Goal: Task Accomplishment & Management: Complete application form

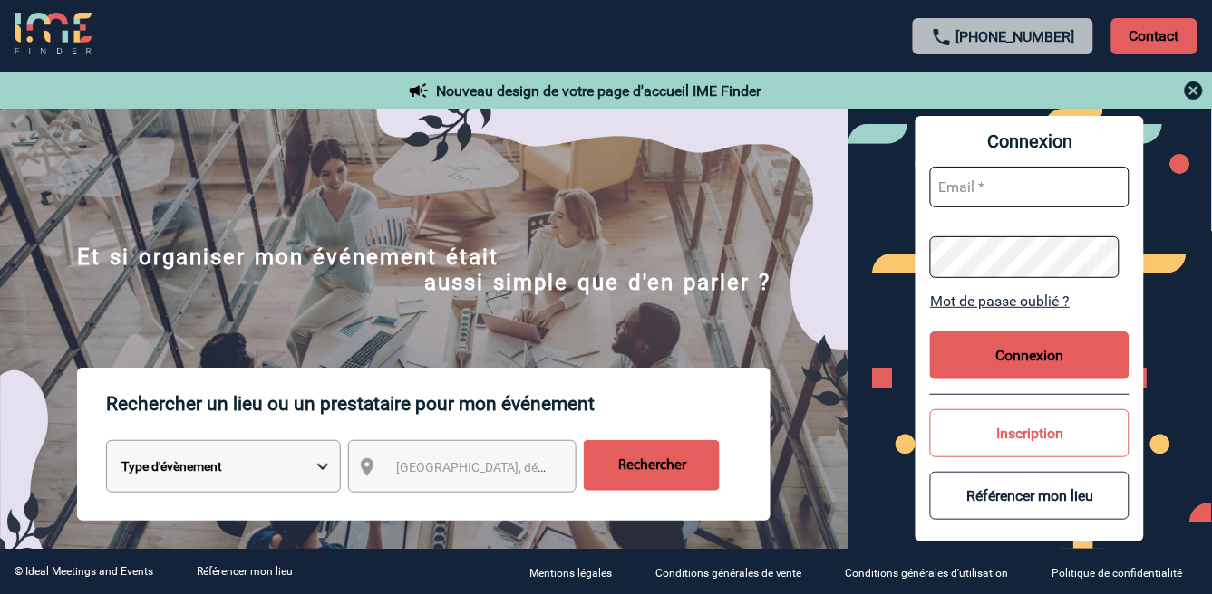
type input "[EMAIL_ADDRESS][DOMAIN_NAME]"
click at [1035, 349] on button "Connexion" at bounding box center [1029, 356] width 199 height 48
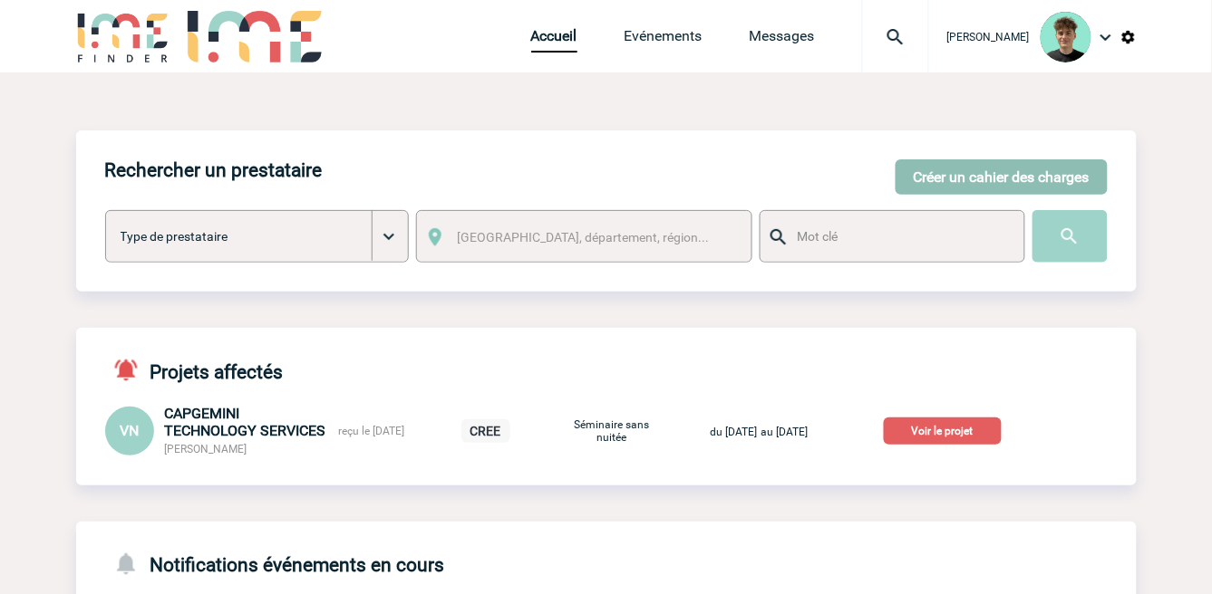
click at [974, 166] on button "Créer un cahier des charges" at bounding box center [1001, 176] width 212 height 35
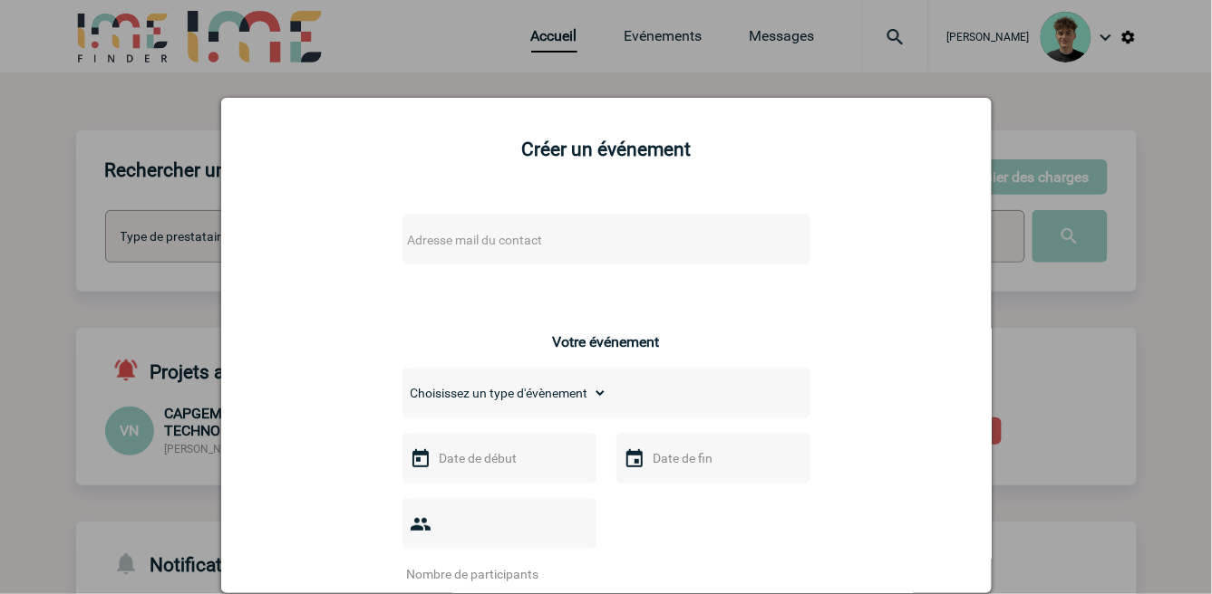
click at [493, 243] on span "Adresse mail du contact" at bounding box center [475, 240] width 135 height 14
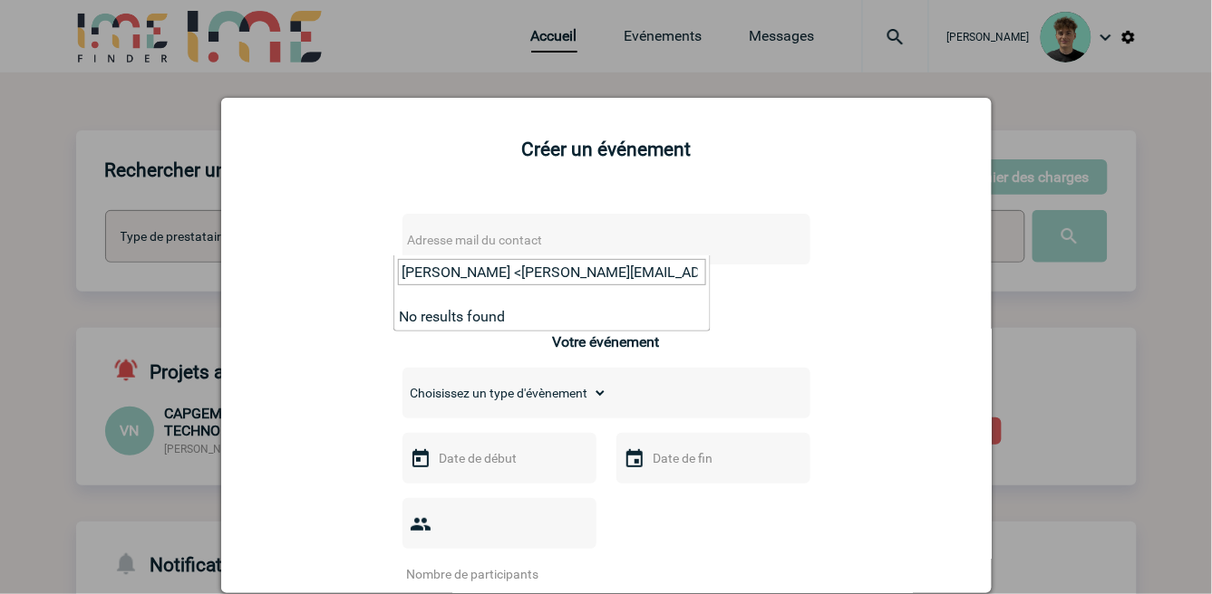
drag, startPoint x: 430, startPoint y: 274, endPoint x: 92, endPoint y: 304, distance: 339.4
click at [92, 304] on body "Victor KALB Accueil Evénements" at bounding box center [606, 476] width 1212 height 953
drag, startPoint x: 686, startPoint y: 274, endPoint x: 672, endPoint y: 270, distance: 14.1
click at [684, 274] on input "agnes.beaugrand@siemens-energy.com>" at bounding box center [552, 272] width 308 height 26
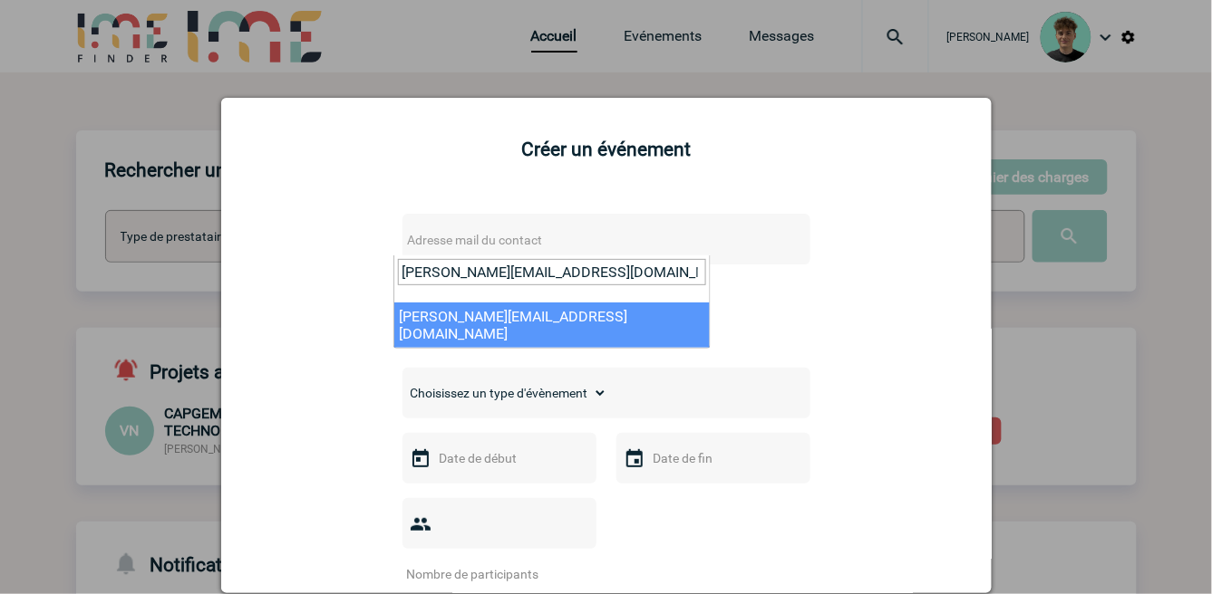
type input "agnes.beaugrand@siemens-energy.com"
select select "104693"
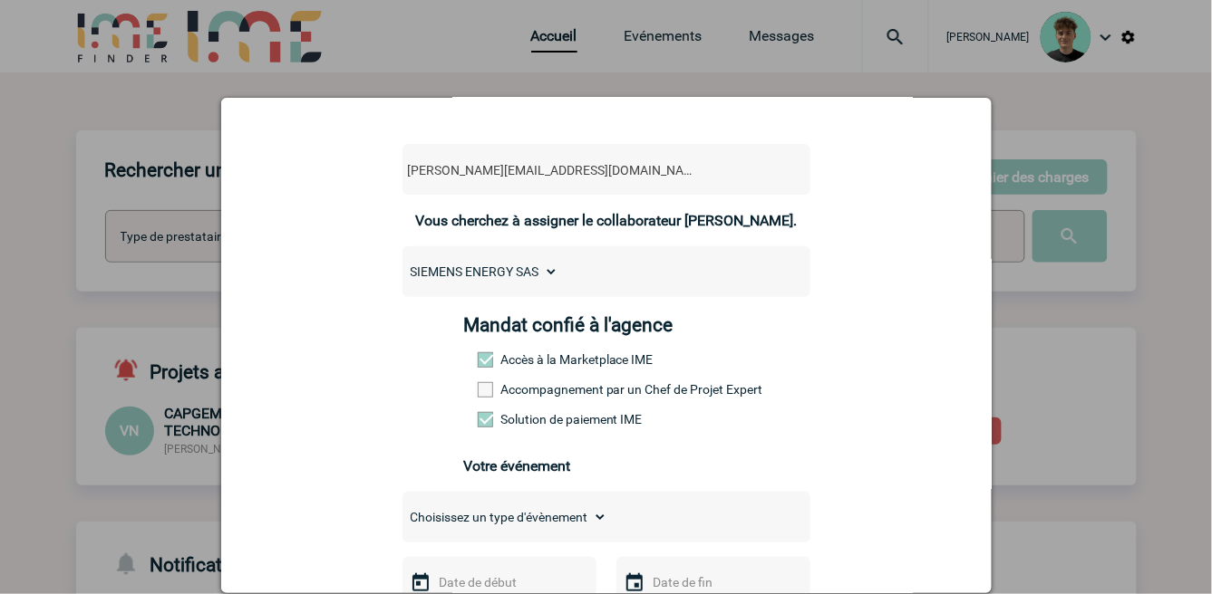
scroll to position [101, 0]
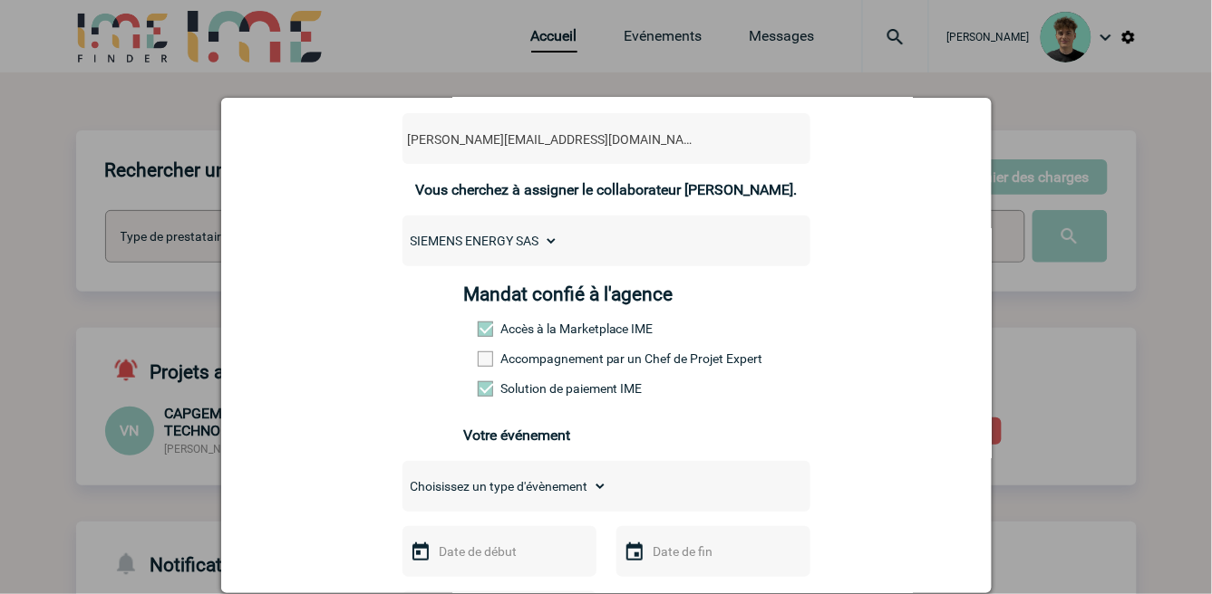
click at [540, 362] on label "Accompagnement par un Chef de Projet Expert" at bounding box center [518, 359] width 80 height 14
click at [0, 0] on input "Accompagnement par un Chef de Projet Expert" at bounding box center [0, 0] width 0 height 0
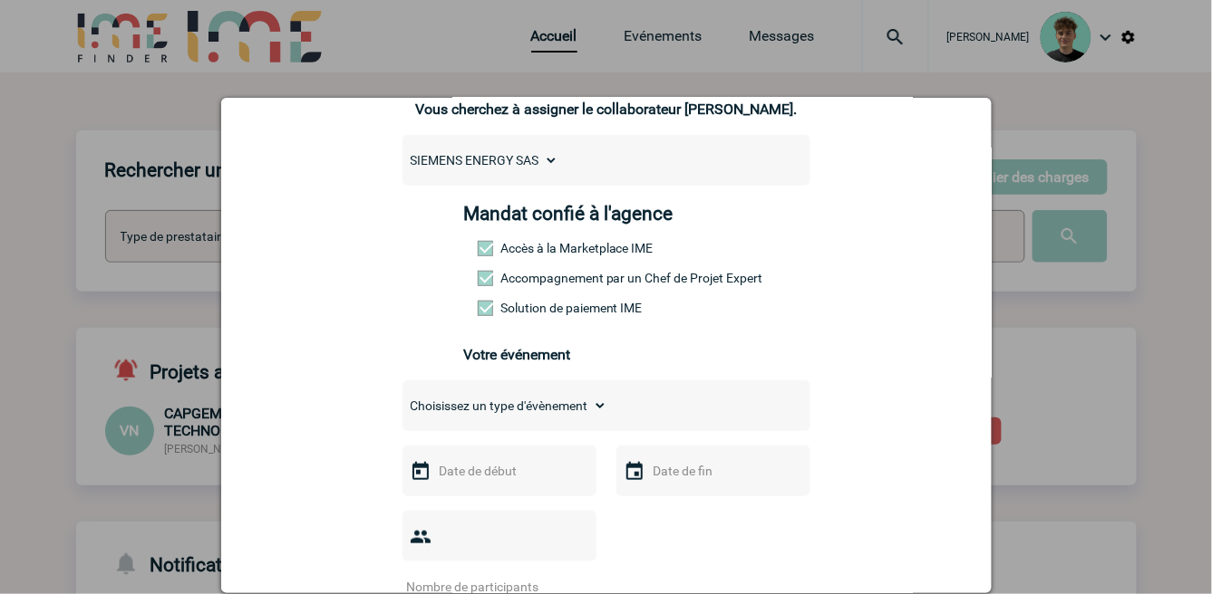
scroll to position [302, 0]
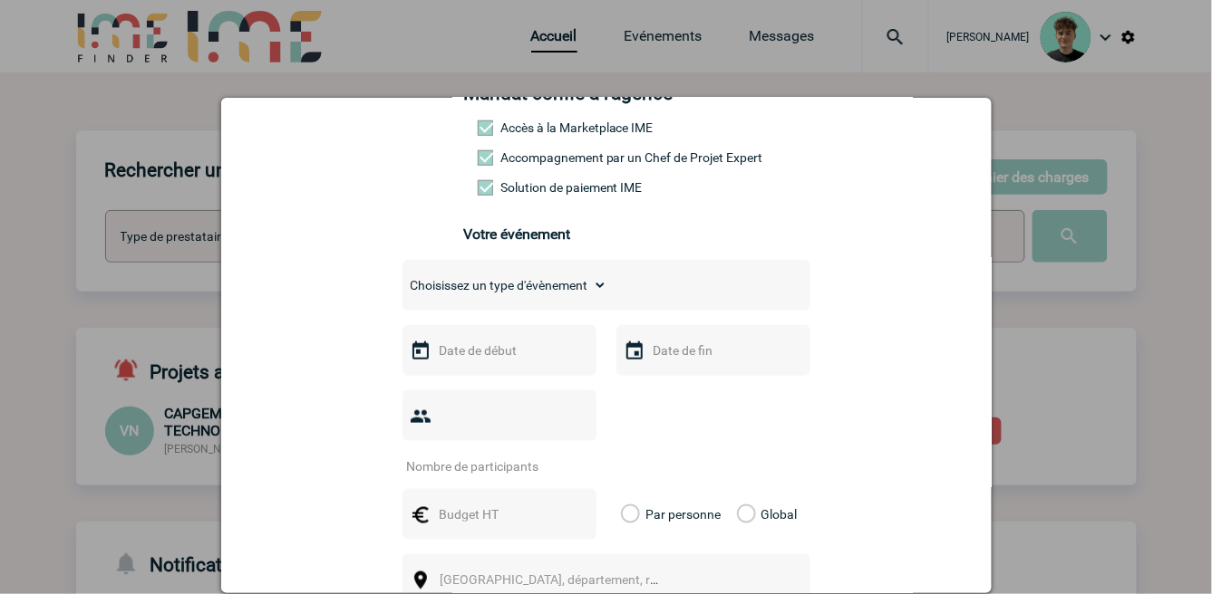
click at [509, 362] on input "text" at bounding box center [497, 351] width 125 height 24
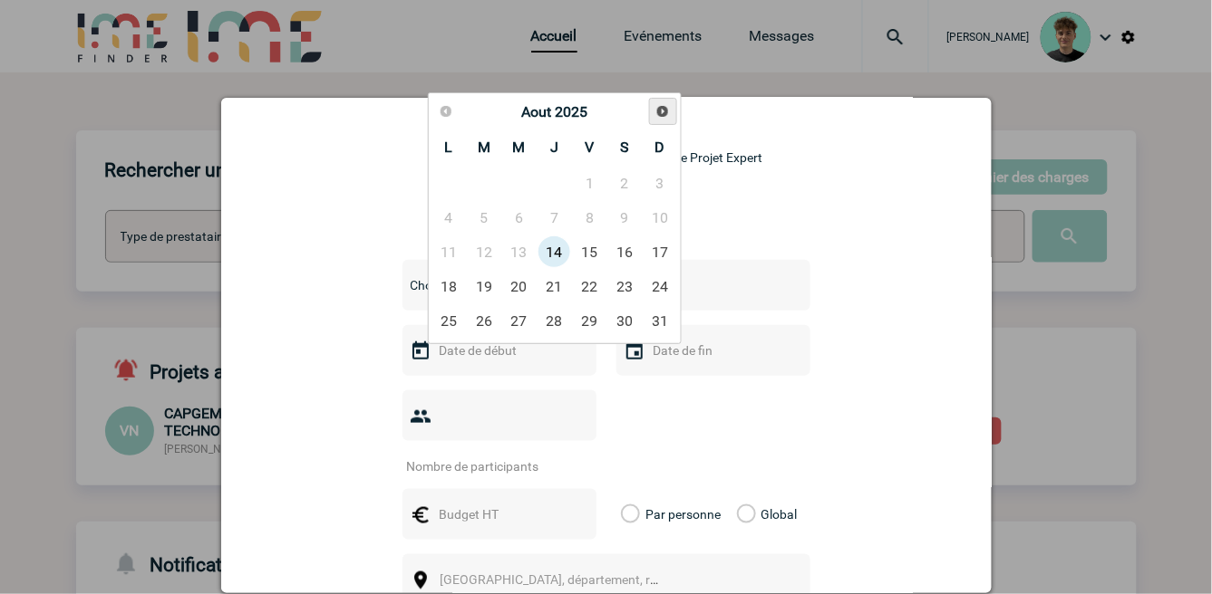
click at [662, 111] on span "Suivant" at bounding box center [662, 111] width 14 height 14
click at [553, 218] on link "9" at bounding box center [554, 217] width 34 height 33
type input "09-10-2025"
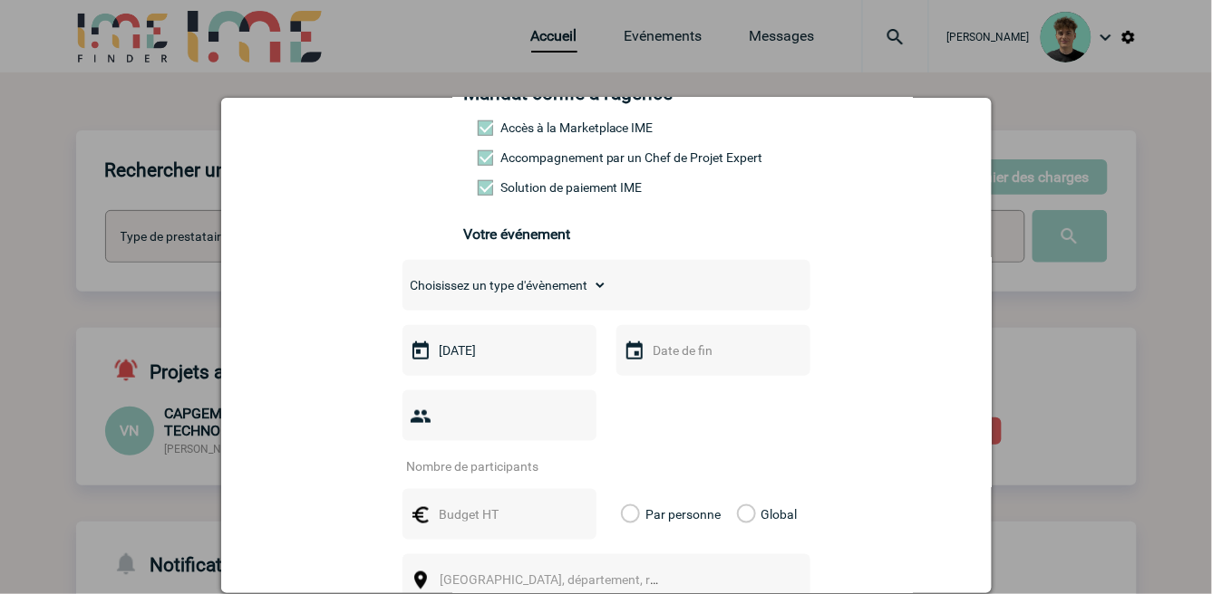
click at [692, 362] on input "text" at bounding box center [711, 351] width 125 height 24
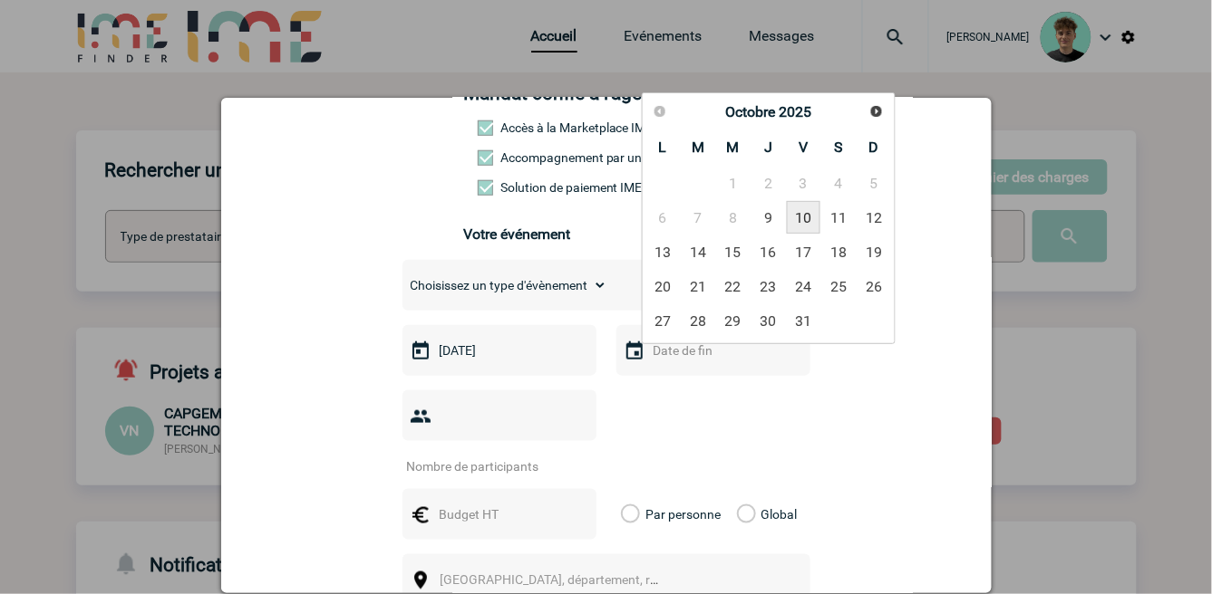
click at [809, 217] on link "10" at bounding box center [804, 217] width 34 height 33
type input "10-10-2025"
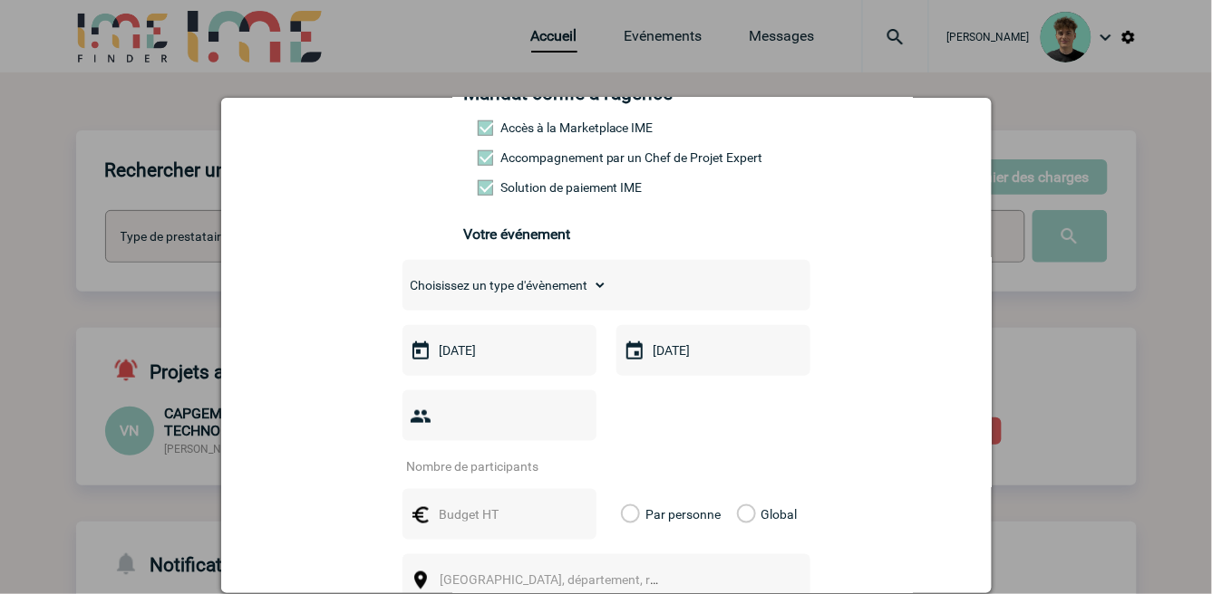
click at [509, 455] on input "number" at bounding box center [487, 467] width 170 height 24
type input "28"
click at [507, 503] on input "text" at bounding box center [497, 515] width 125 height 24
type input "1000"
click at [737, 497] on label "Global" at bounding box center [743, 514] width 12 height 51
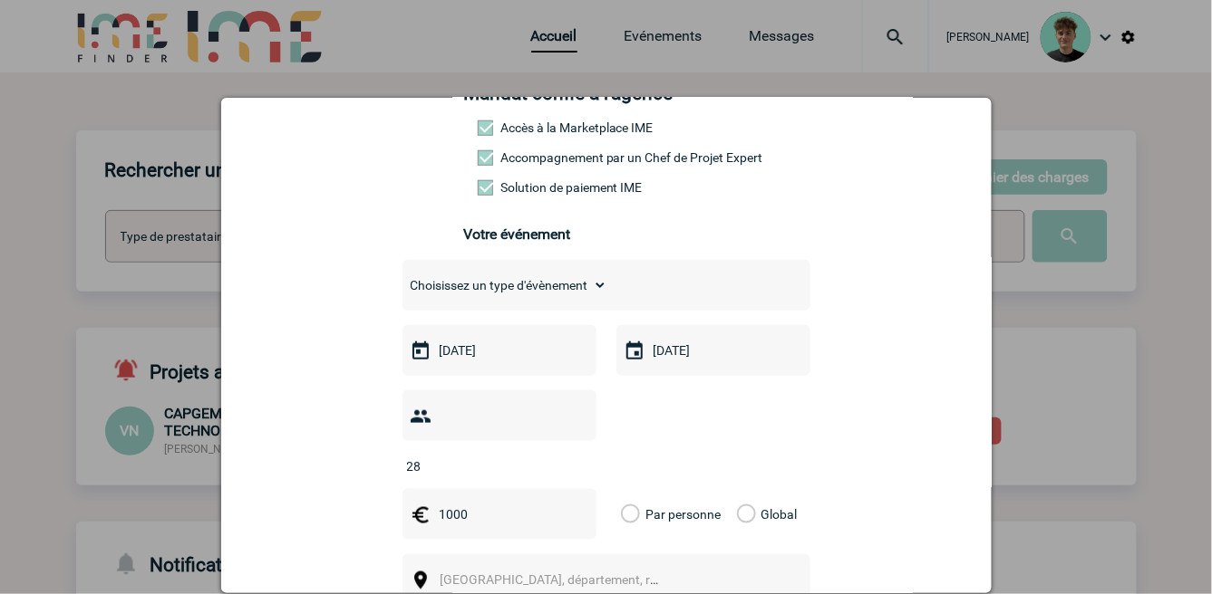
click at [0, 0] on input "Global" at bounding box center [0, 0] width 0 height 0
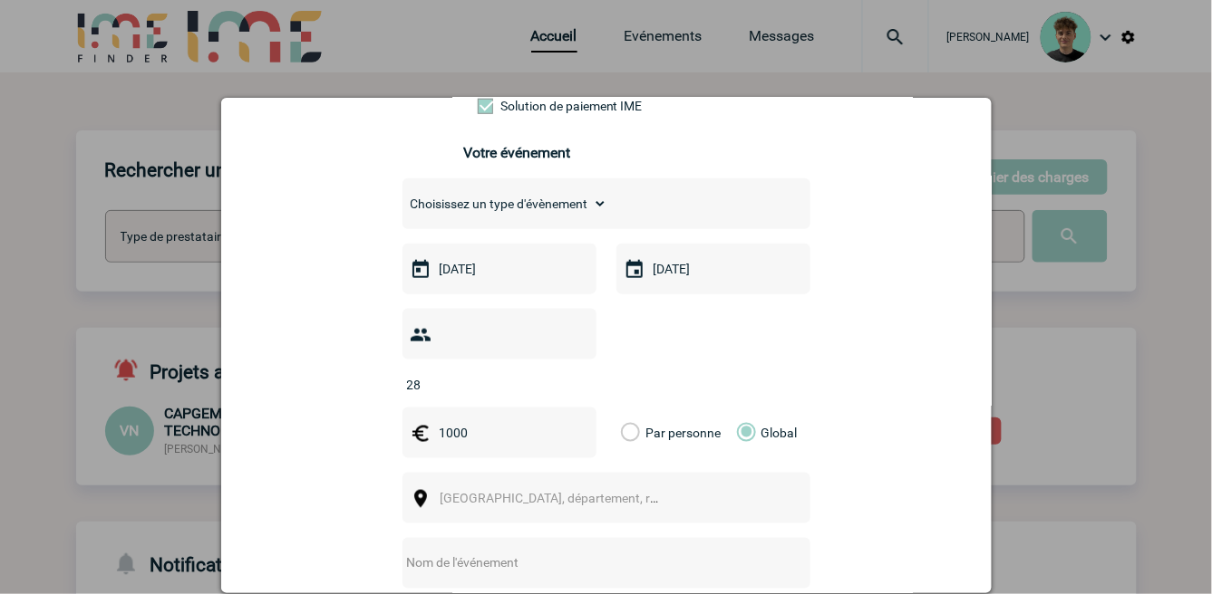
scroll to position [503, 0]
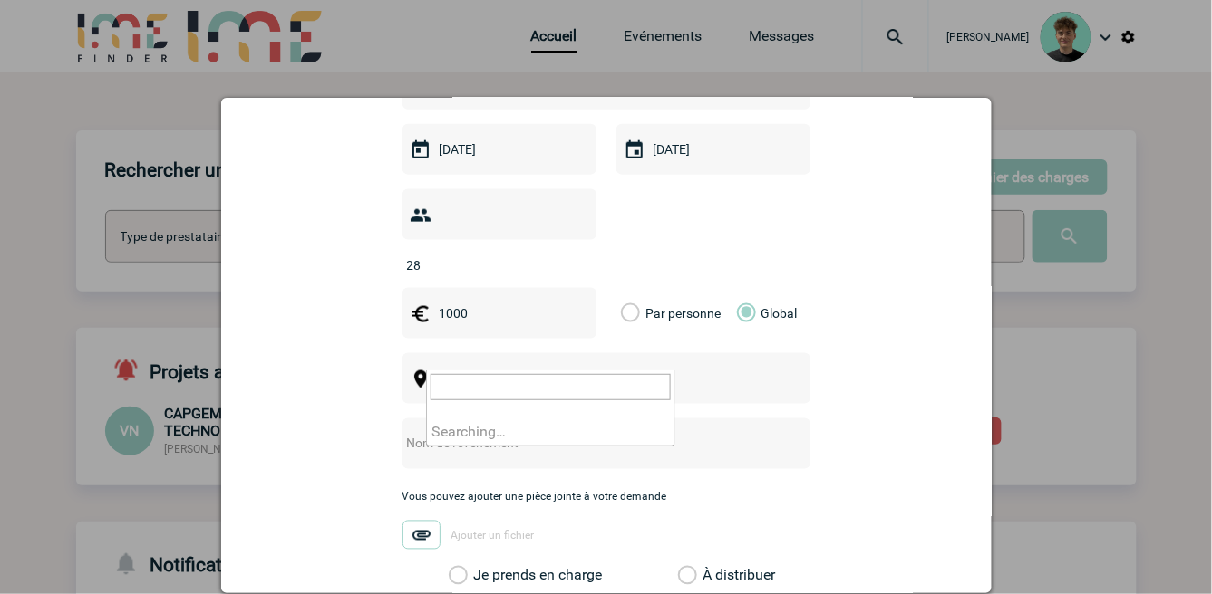
click at [580, 372] on span "Ville, département, région..." at bounding box center [566, 379] width 252 height 14
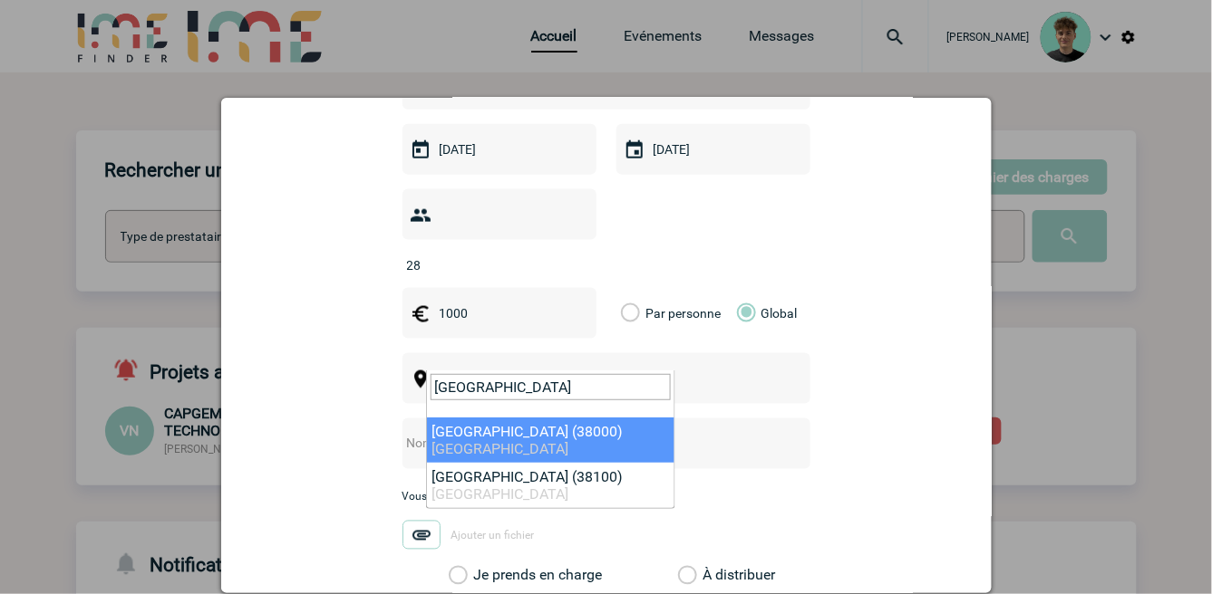
type input "Grenoble"
select select "35563"
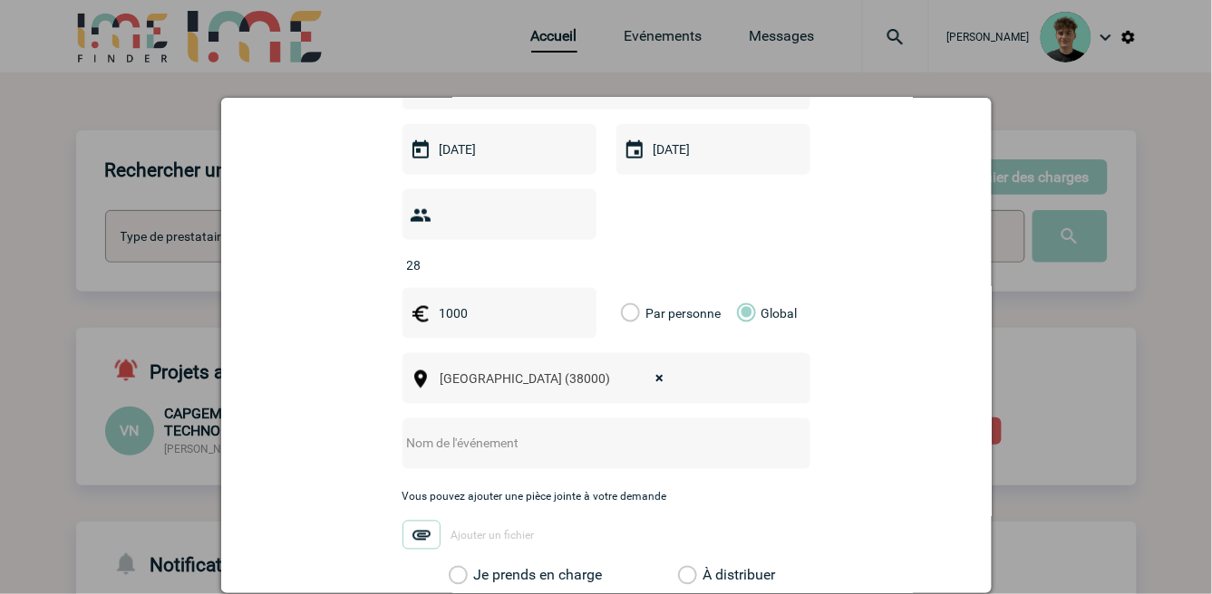
click at [546, 432] on input "text" at bounding box center [582, 444] width 360 height 24
click at [638, 432] on input "text" at bounding box center [582, 444] width 360 height 24
paste input "conférence à Grenoble"
click at [464, 432] on input "conférence à Grenoble" at bounding box center [582, 444] width 360 height 24
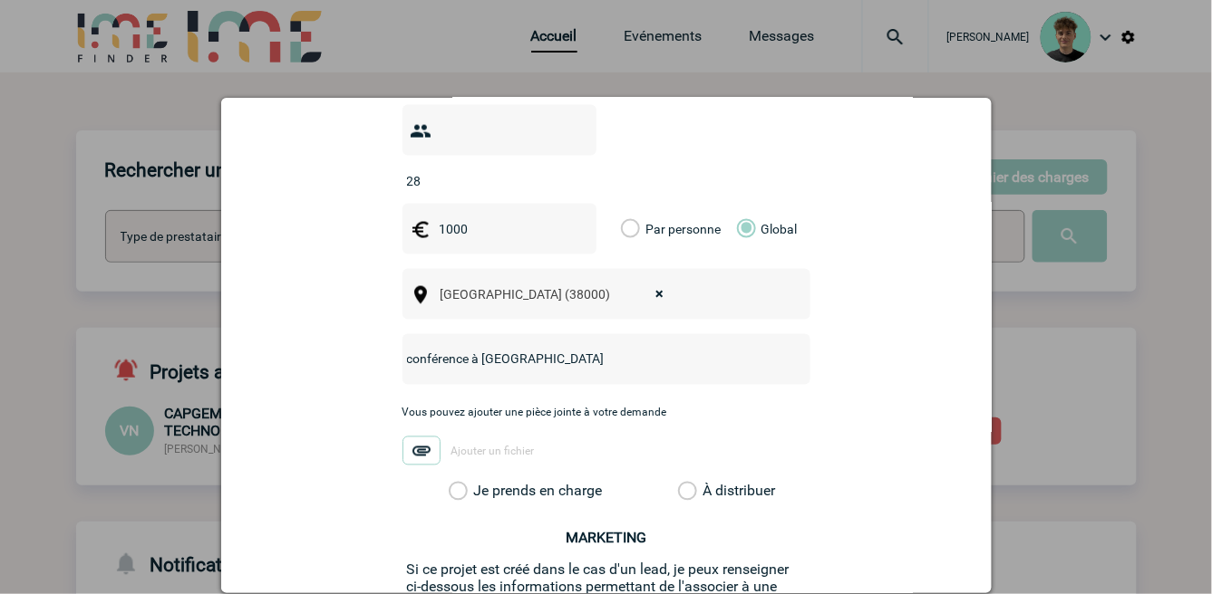
scroll to position [704, 0]
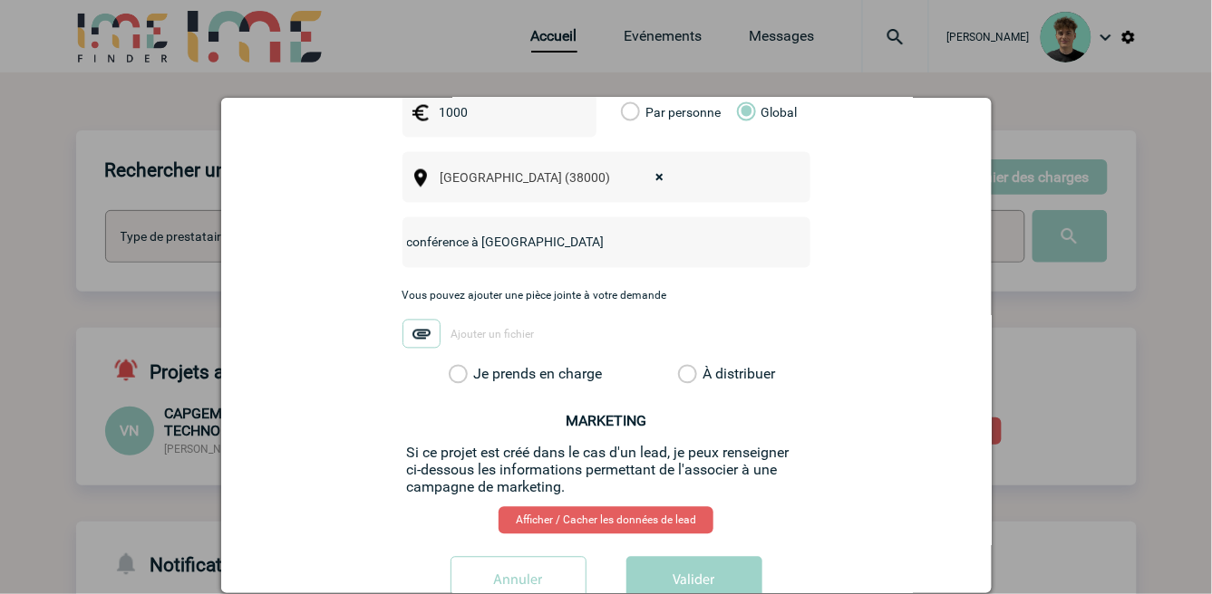
type input "conférence à Grenoble"
click at [479, 366] on label "Je prends en charge" at bounding box center [464, 375] width 31 height 18
click at [0, 0] on input "Je prends en charge" at bounding box center [0, 0] width 0 height 0
click at [694, 566] on button "Valider" at bounding box center [694, 582] width 136 height 51
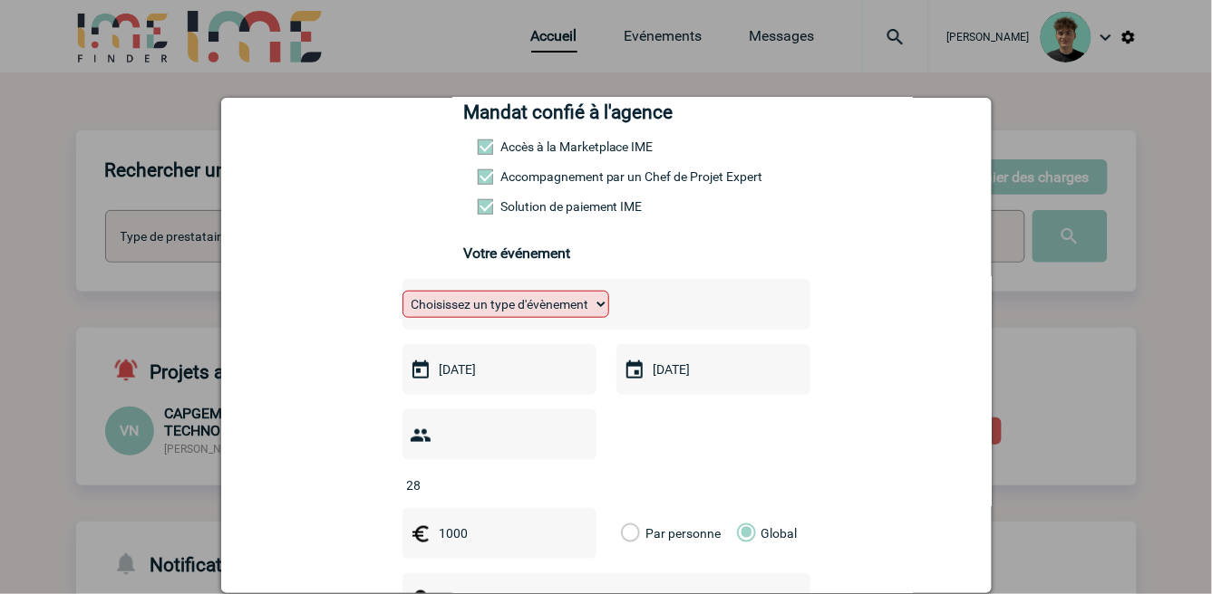
scroll to position [240, 0]
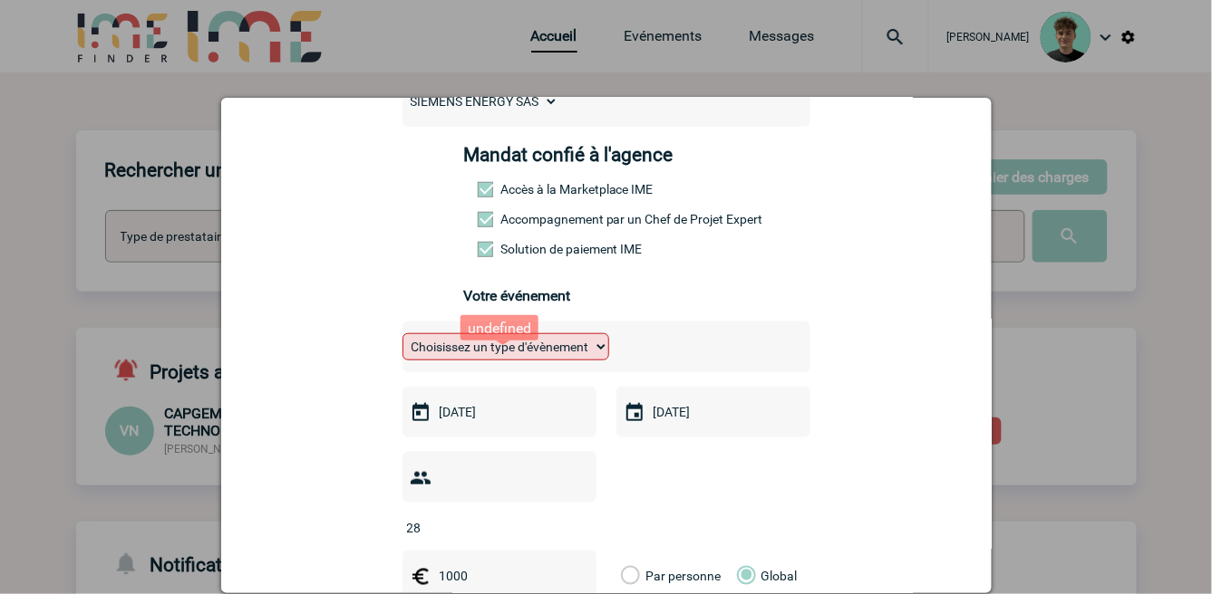
click at [553, 356] on select "Choisissez un type d'évènement Séminaire avec nuitée Séminaire sans nuitée Repa…" at bounding box center [505, 346] width 207 height 27
select select "2"
click at [402, 346] on select "Choisissez un type d'évènement Séminaire avec nuitée Séminaire sans nuitée Repa…" at bounding box center [505, 346] width 207 height 27
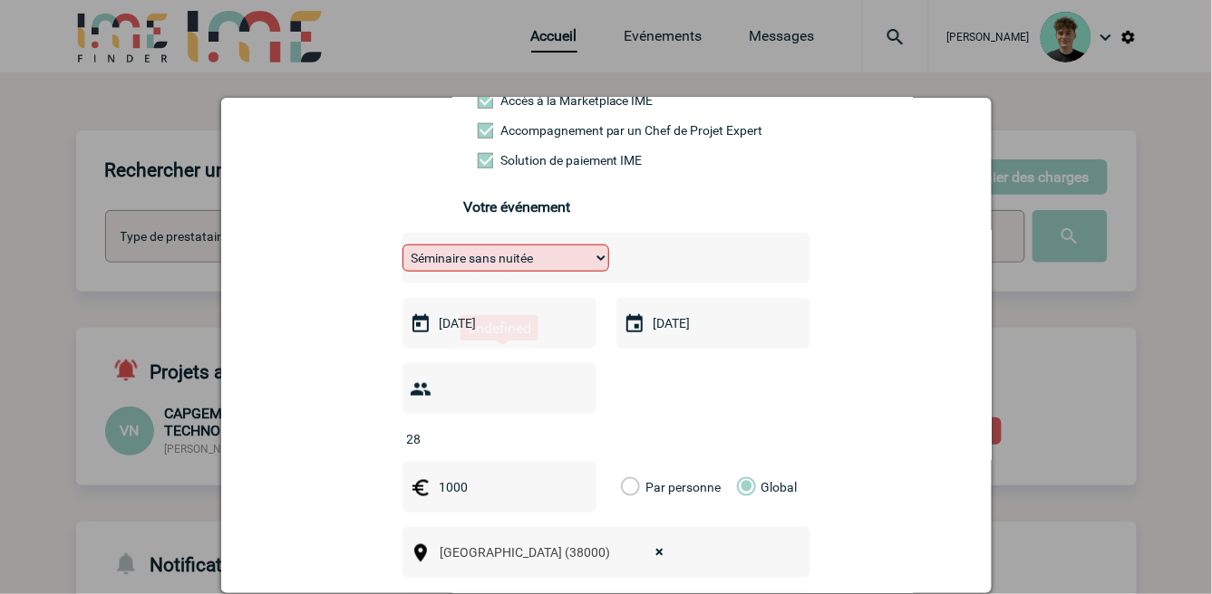
scroll to position [744, 0]
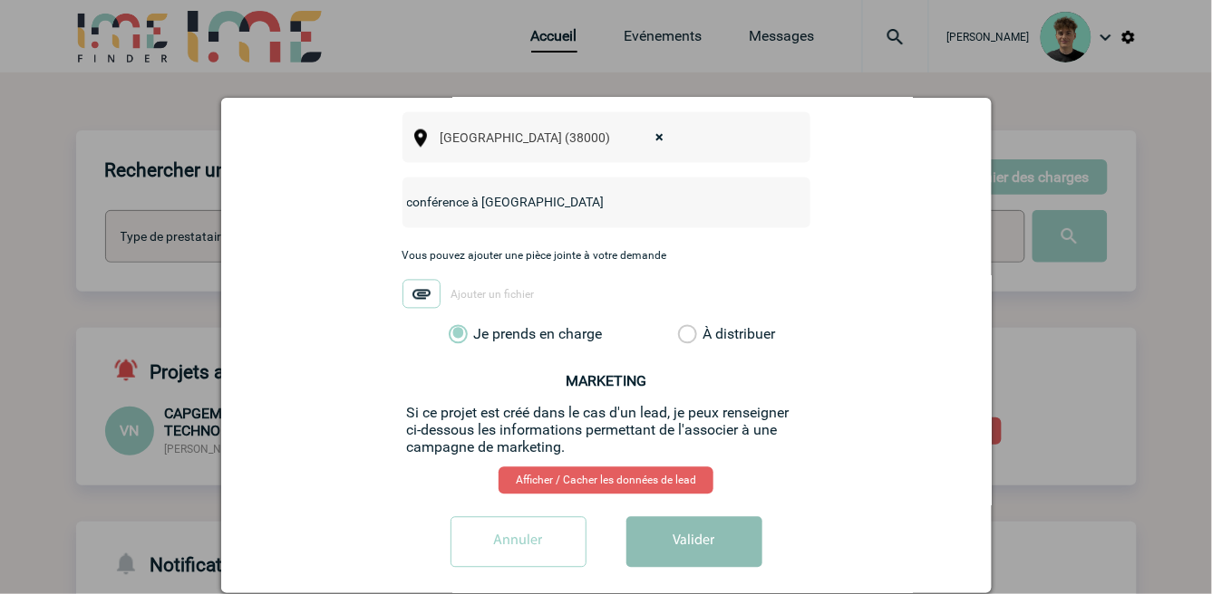
click at [652, 528] on button "Valider" at bounding box center [694, 542] width 136 height 51
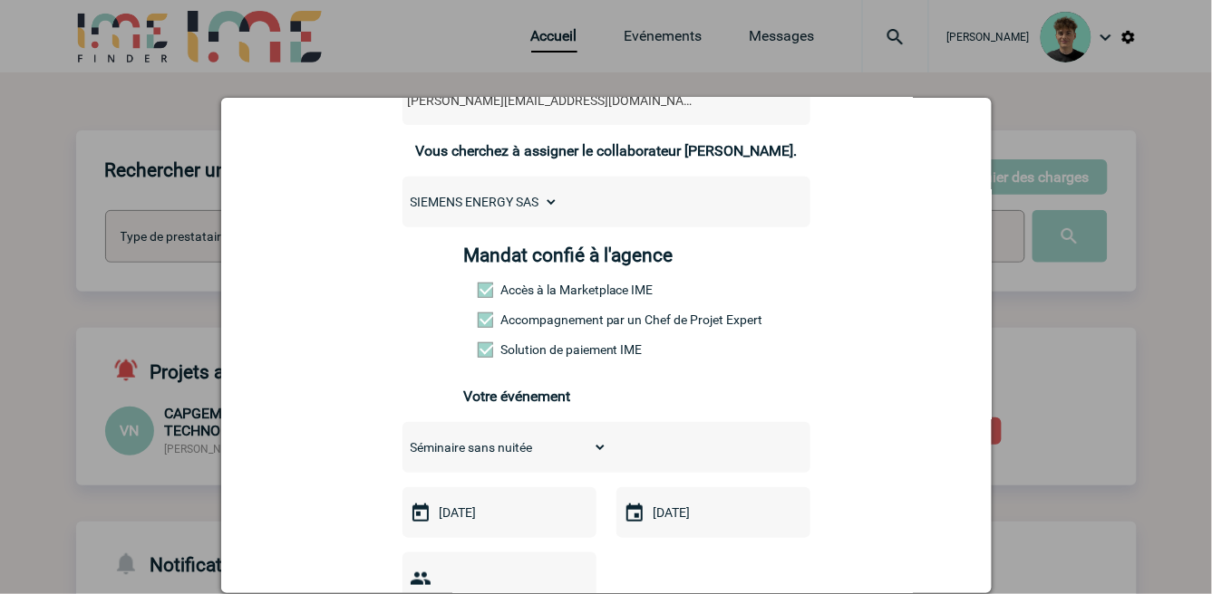
scroll to position [0, 0]
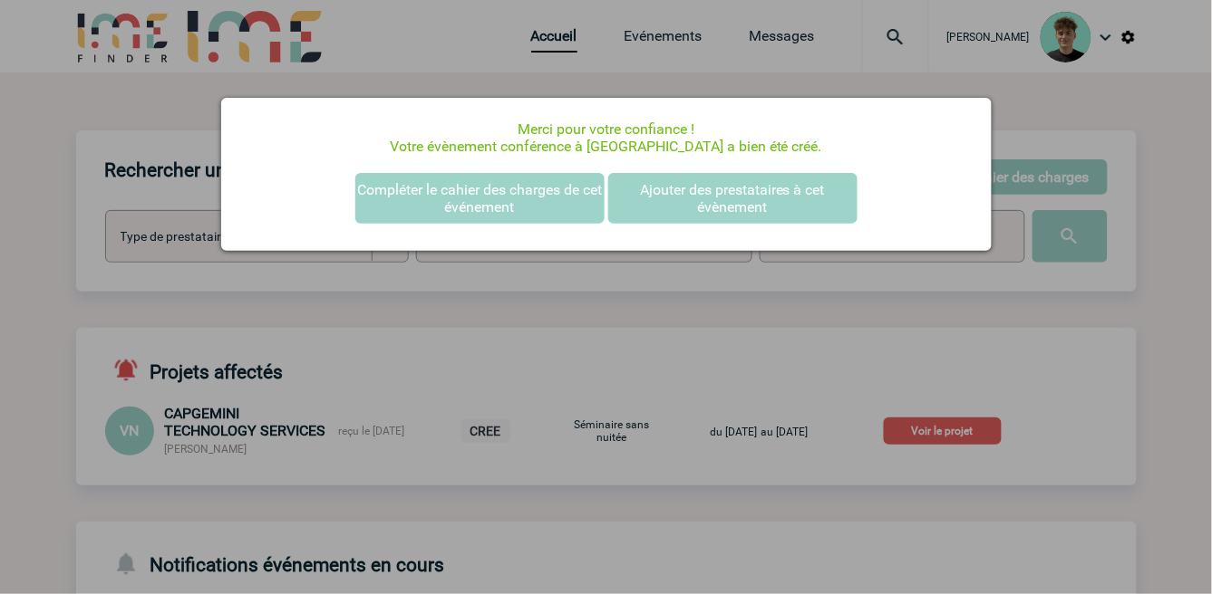
click at [982, 362] on div at bounding box center [606, 297] width 1212 height 594
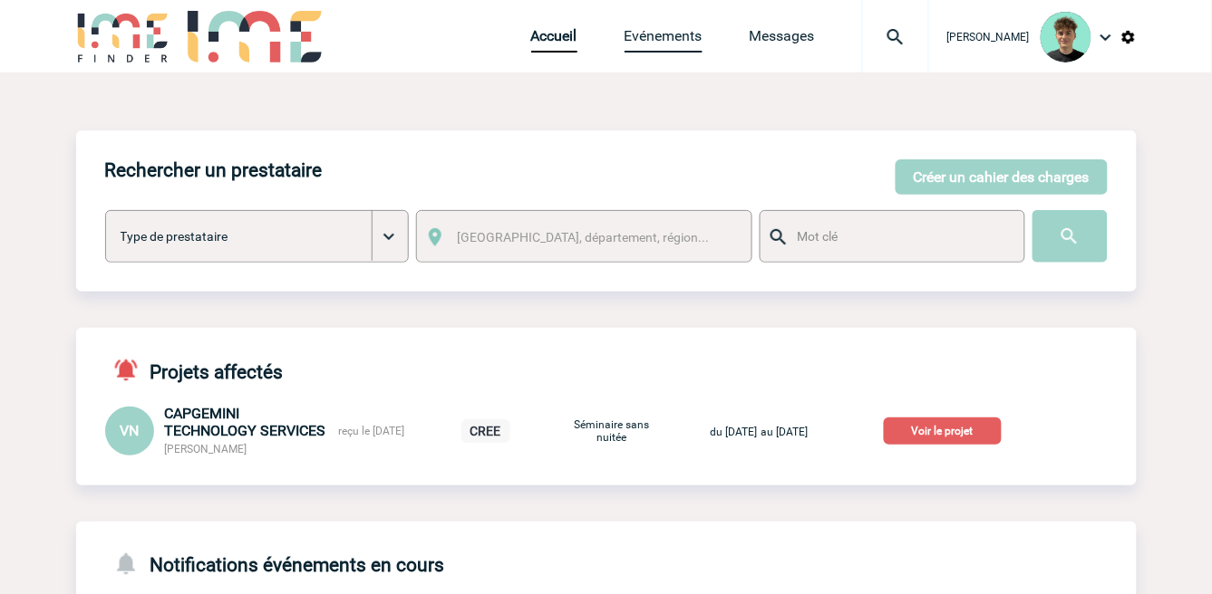
click at [702, 43] on link "Evénements" at bounding box center [663, 39] width 78 height 25
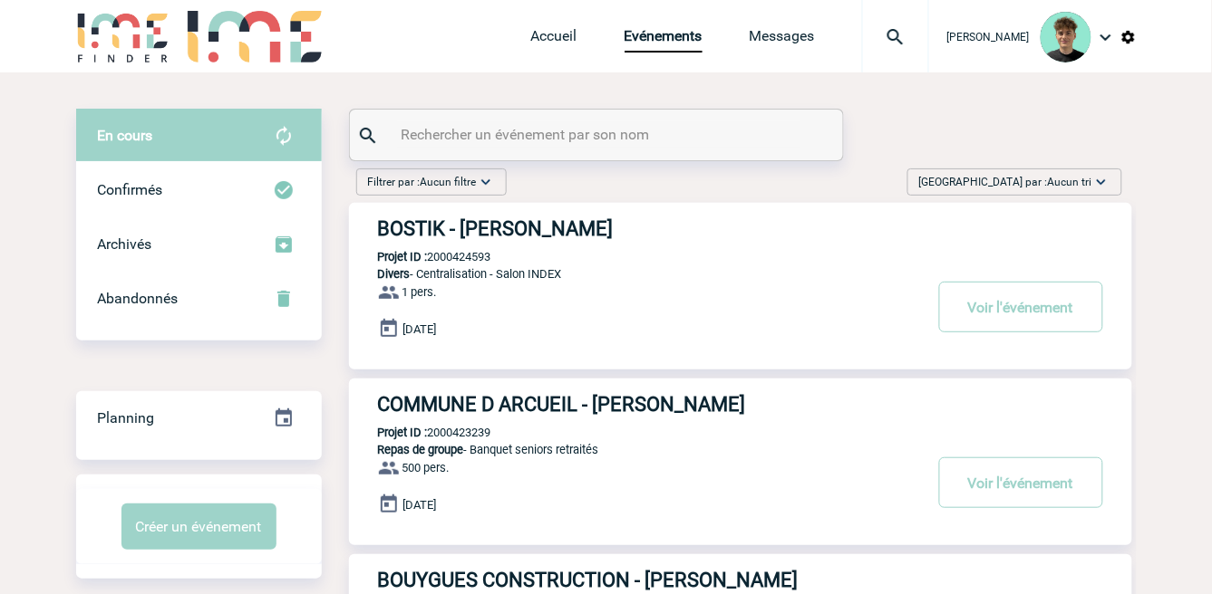
click at [997, 185] on div "Trier par : Aucun tri Aucun tri Date d'événement Date d'événement Date demande …" at bounding box center [1014, 182] width 215 height 27
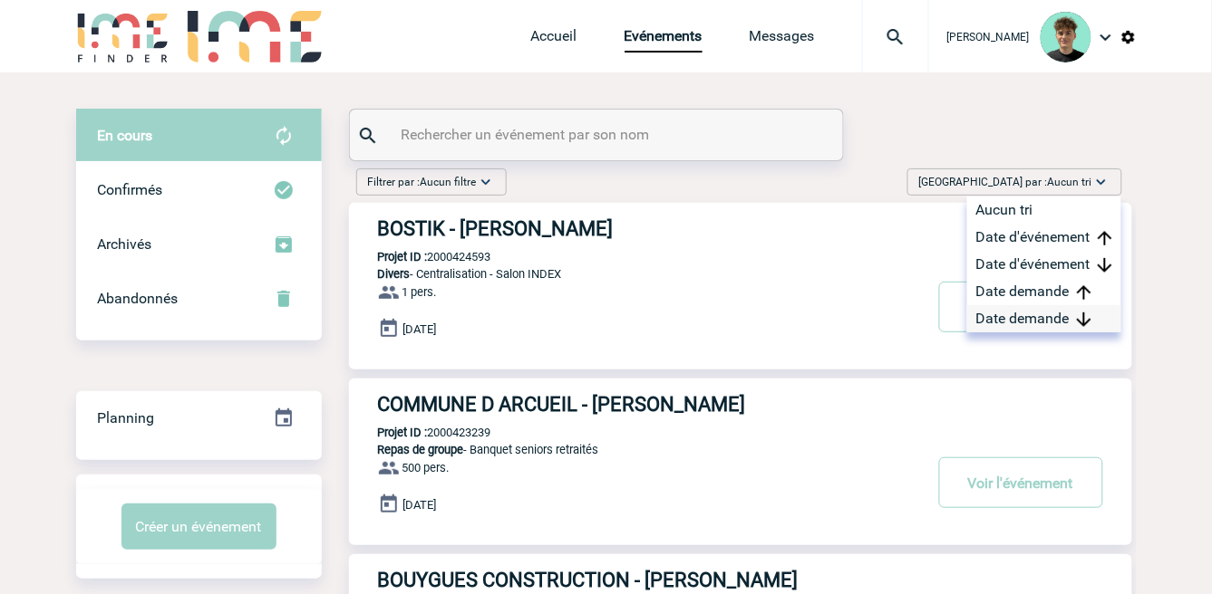
click at [1025, 314] on div "Date demande" at bounding box center [1044, 318] width 154 height 27
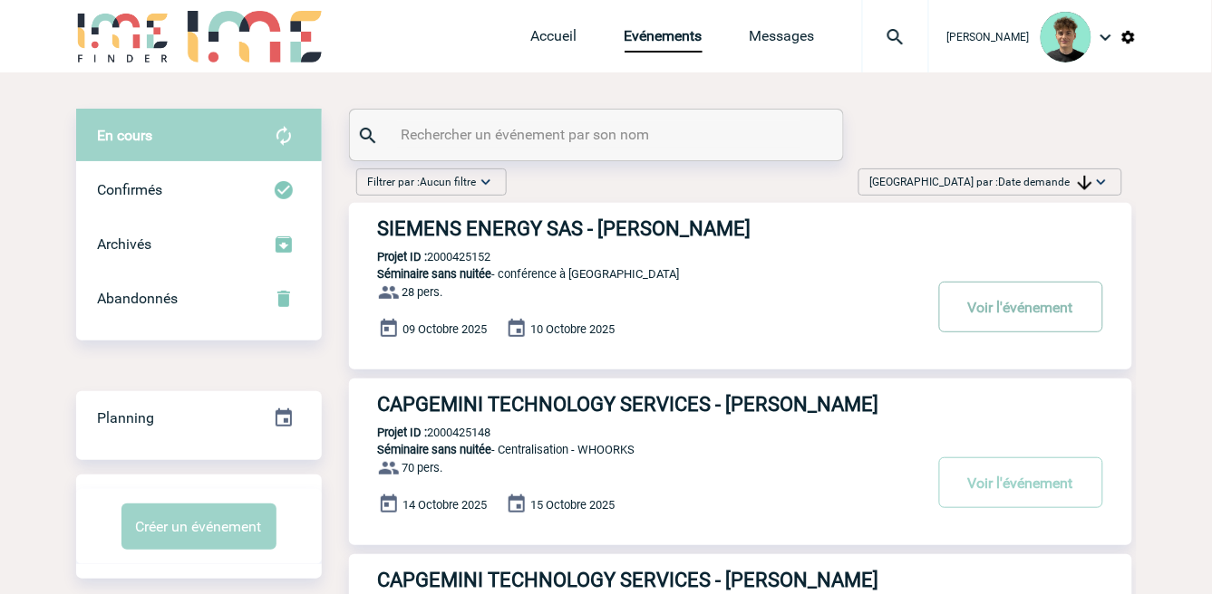
click at [1040, 297] on button "Voir l'événement" at bounding box center [1021, 307] width 164 height 51
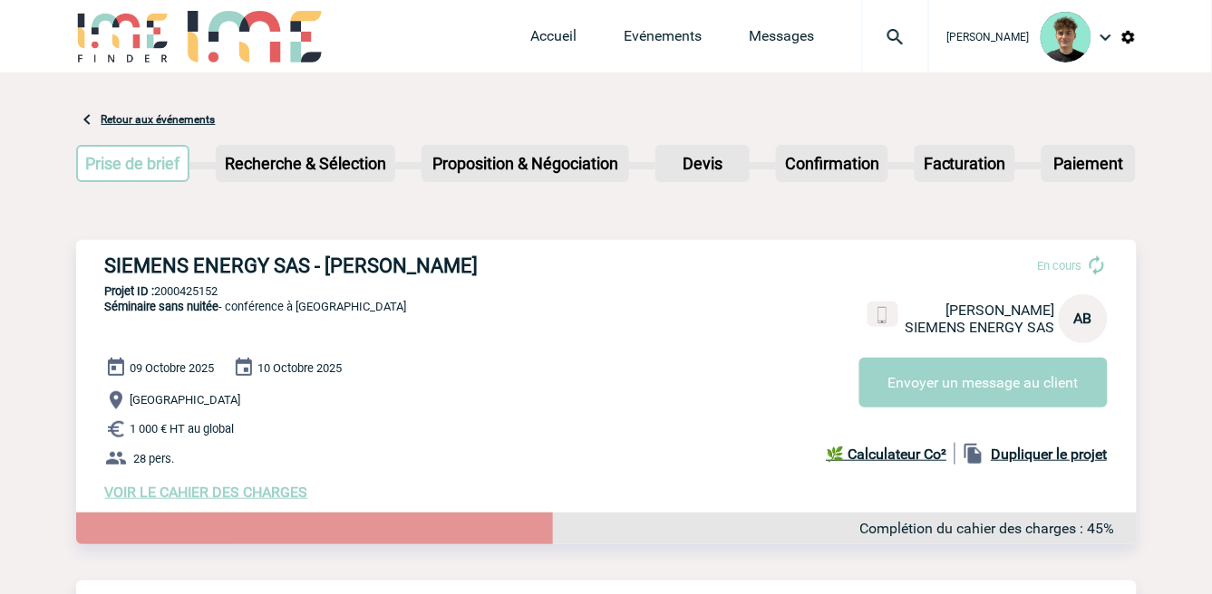
click at [119, 278] on div "SIEMENS ENERGY SAS - Agnes BEAUGRAND En cours Agnes BEAUGRAND SIEMENS ENERGY SA…" at bounding box center [606, 377] width 1060 height 275
click at [143, 264] on h3 "SIEMENS ENERGY SAS - Agnes BEAUGRAND" at bounding box center [377, 266] width 544 height 23
drag, startPoint x: 143, startPoint y: 264, endPoint x: 430, endPoint y: 272, distance: 287.4
click at [430, 272] on h3 "SIEMENS ENERGY SAS - Agnes BEAUGRAND" at bounding box center [377, 266] width 544 height 23
copy h3 "SIEMENS ENERGY SAS - Agnes BEAUGRAND"
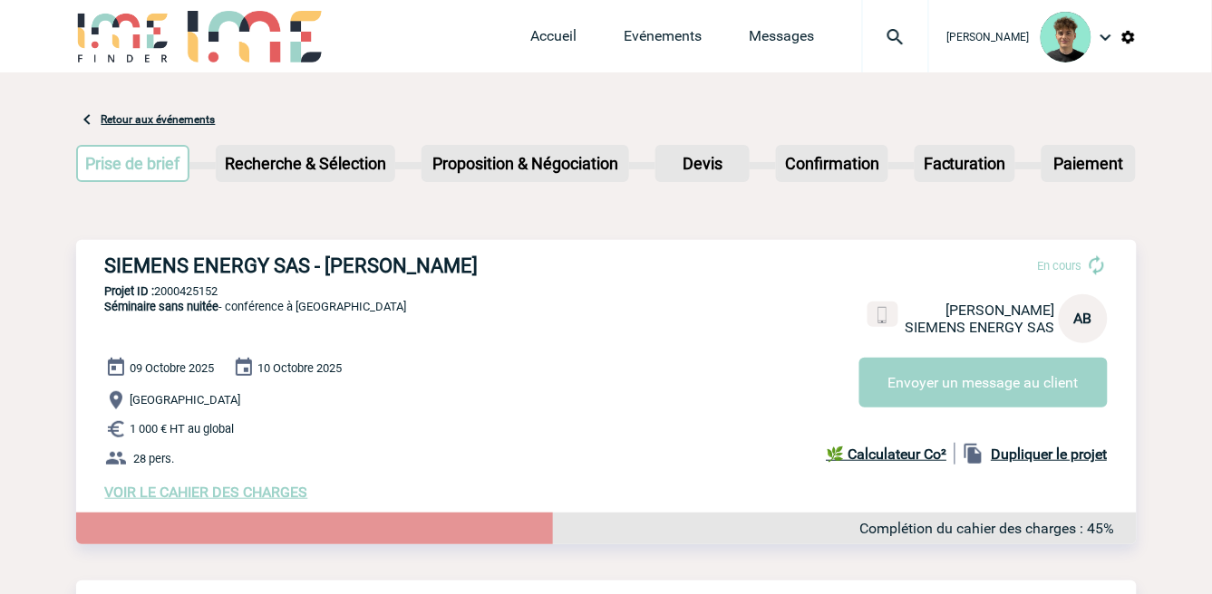
click at [212, 296] on p "Projet ID : 2000425152" at bounding box center [606, 292] width 1060 height 14
copy p "2000425152"
click at [414, 50] on div "Victor KALB Accueil Evénements" at bounding box center [606, 38] width 1060 height 77
drag, startPoint x: 354, startPoint y: 318, endPoint x: 161, endPoint y: 276, distance: 197.5
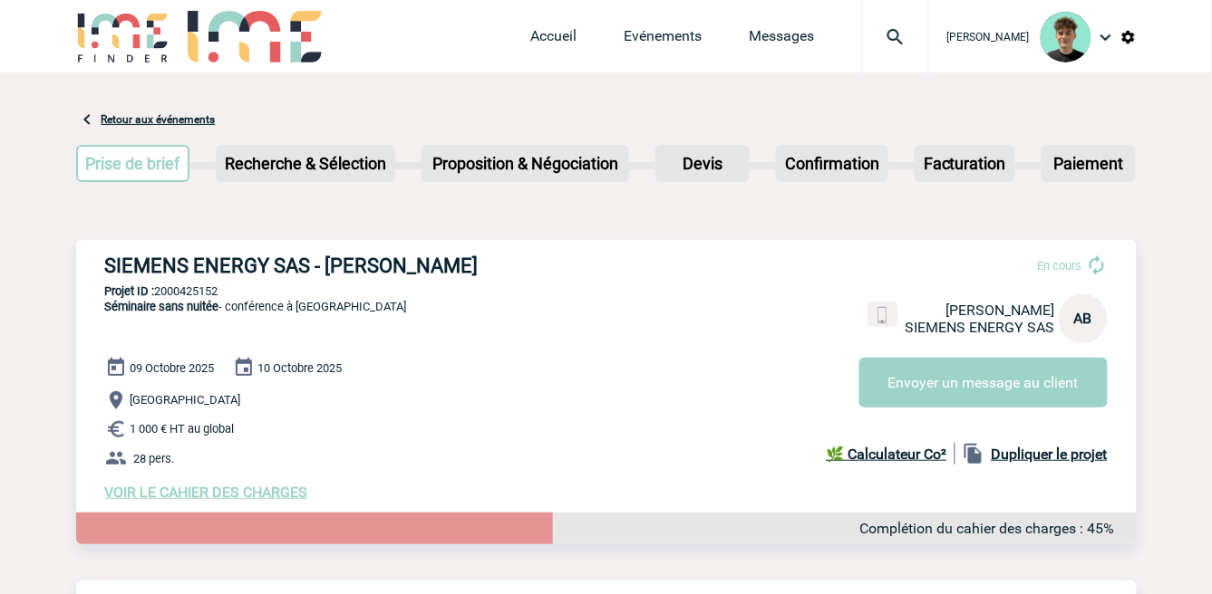
click at [353, 315] on div "SIEMENS ENERGY SAS - Agnes BEAUGRAND En cours Agnes BEAUGRAND SIEMENS ENERGY SA…" at bounding box center [606, 377] width 1060 height 275
click at [174, 290] on p "Projet ID : 2000425152" at bounding box center [606, 292] width 1060 height 14
copy p "2000425152"
click at [210, 296] on p "Projet ID : 2000425152" at bounding box center [606, 292] width 1060 height 14
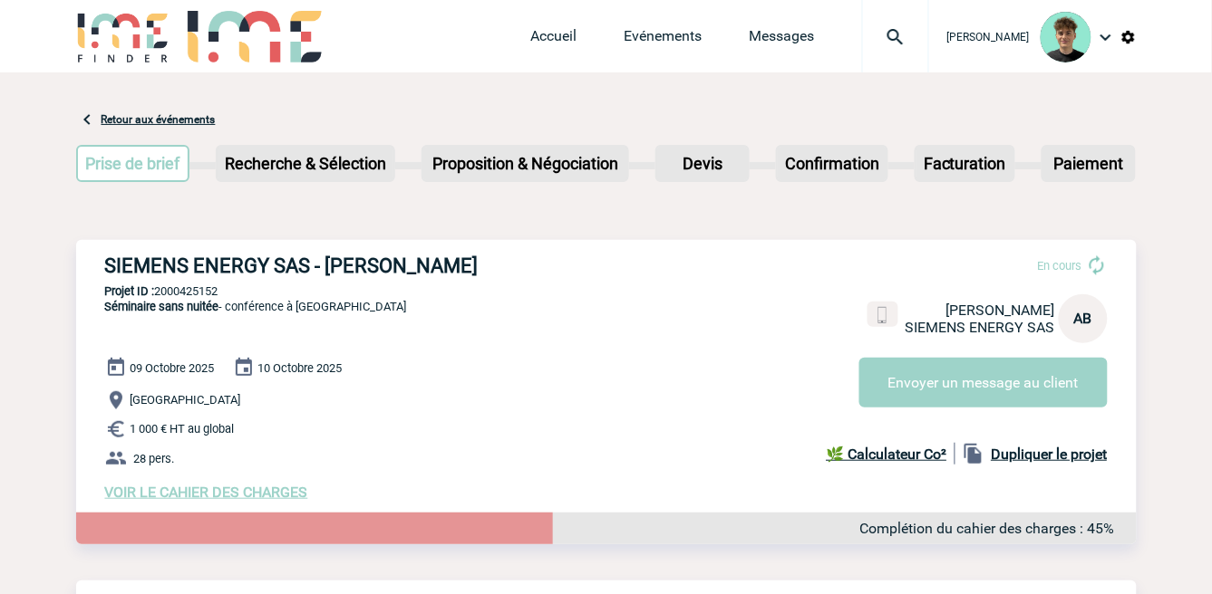
click at [209, 295] on p "Projet ID : 2000425152" at bounding box center [606, 292] width 1060 height 14
click at [156, 111] on div "Retour aux événements" at bounding box center [146, 120] width 140 height 22
click at [191, 123] on link "Retour aux événements" at bounding box center [158, 119] width 114 height 13
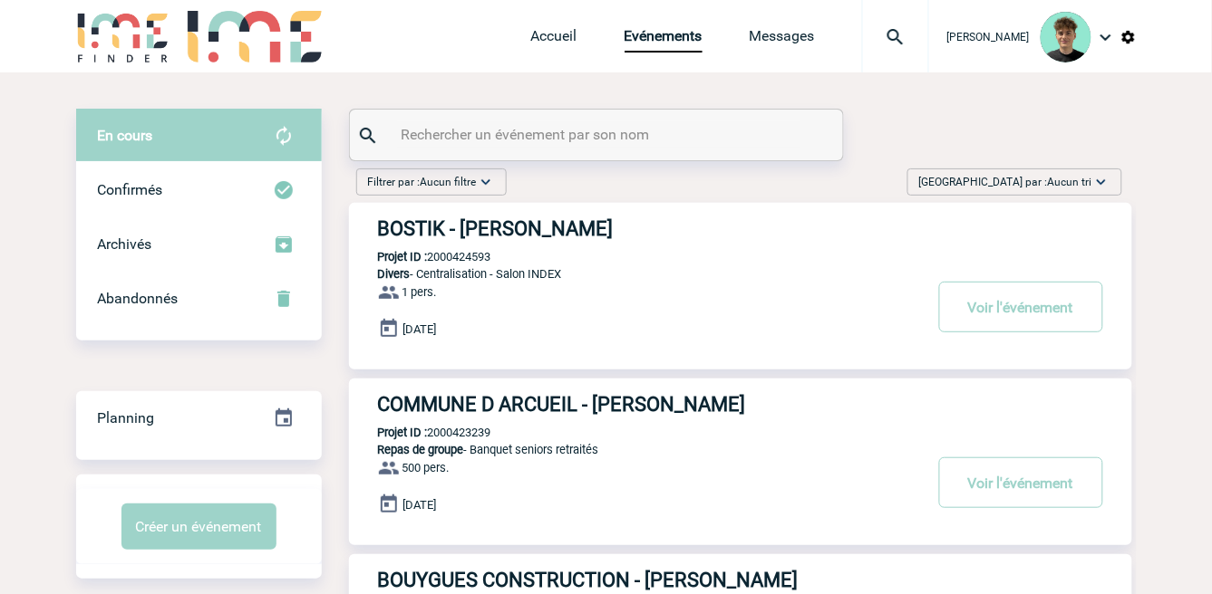
click at [1028, 175] on span "[GEOGRAPHIC_DATA] par : Aucun tri" at bounding box center [1005, 182] width 173 height 18
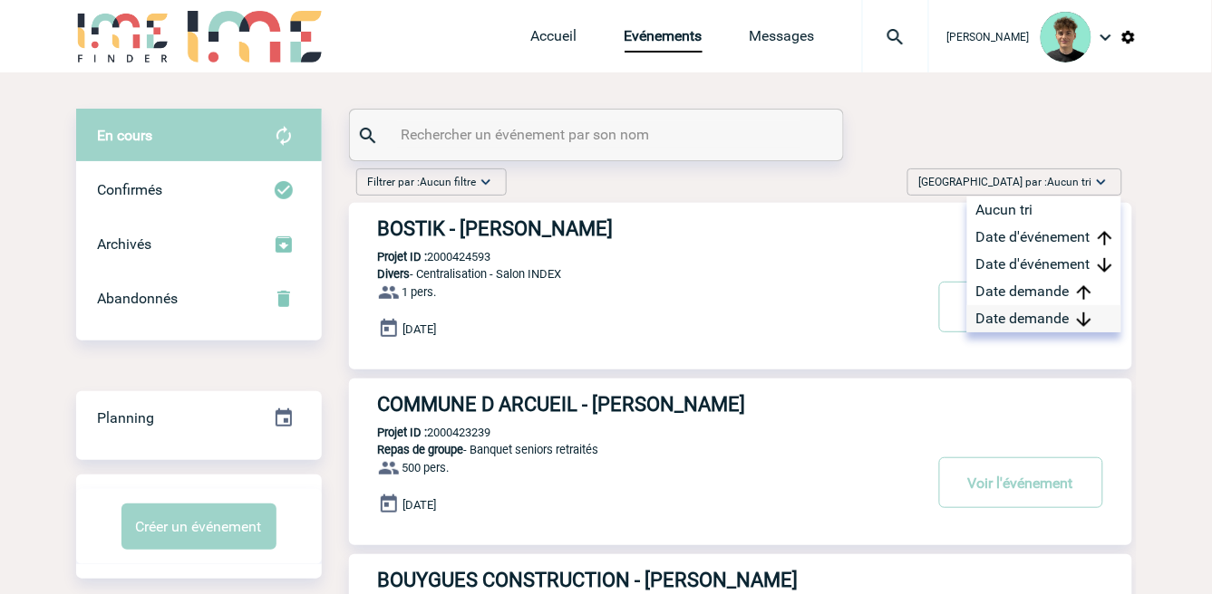
click at [1064, 313] on div "Date demande" at bounding box center [1044, 318] width 154 height 27
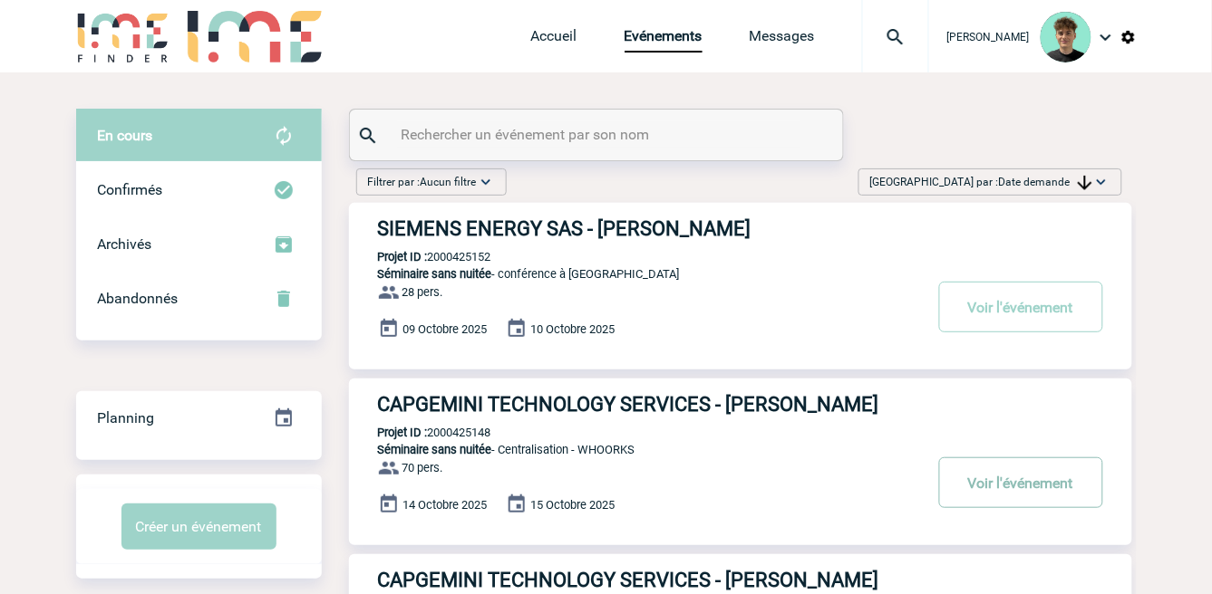
click at [1003, 485] on button "Voir l'événement" at bounding box center [1021, 483] width 164 height 51
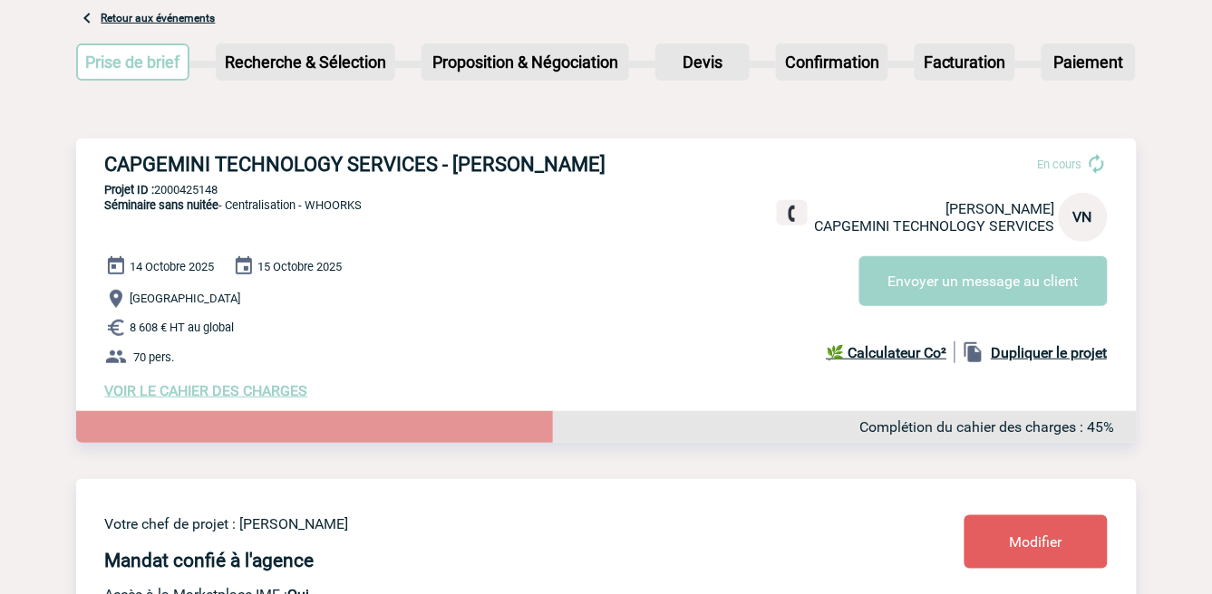
scroll to position [101, 0]
click at [185, 158] on h3 "CAPGEMINI TECHNOLOGY SERVICES - [PERSON_NAME]" at bounding box center [377, 165] width 544 height 23
drag, startPoint x: 185, startPoint y: 158, endPoint x: 587, endPoint y: 148, distance: 402.5
click at [587, 148] on div "CAPGEMINI TECHNOLOGY SERVICES - [PERSON_NAME] En cours [PERSON_NAME] CAPGEMINI …" at bounding box center [606, 277] width 1060 height 275
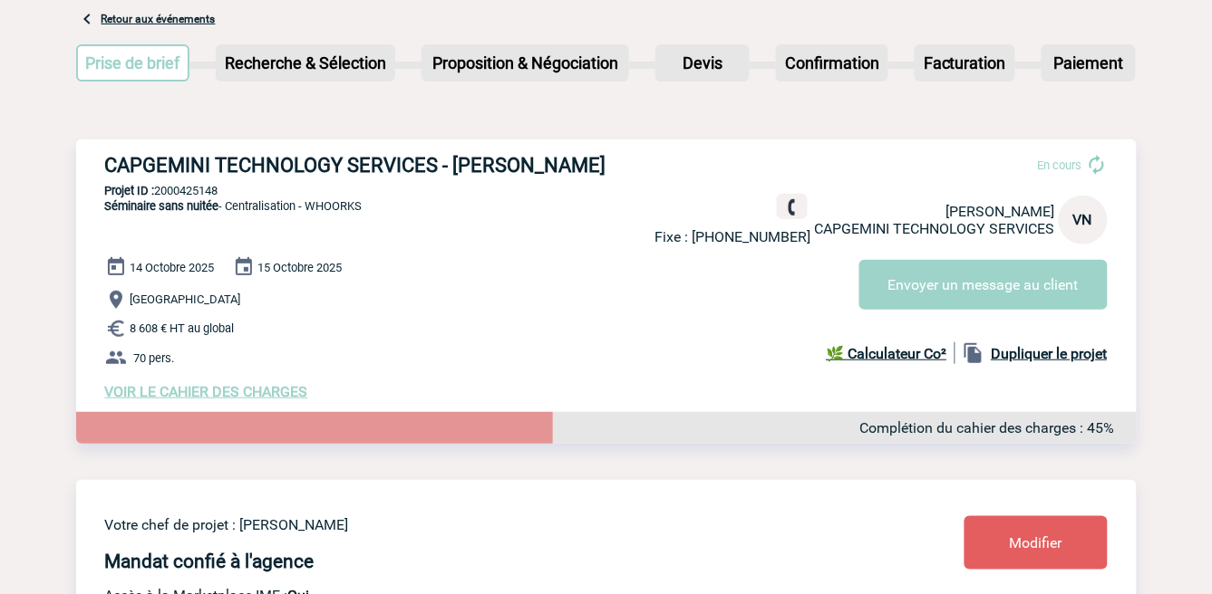
copy h3 "CAPGEMINI TECHNOLOGY SERVICES - [PERSON_NAME]"
